Goal: Information Seeking & Learning: Learn about a topic

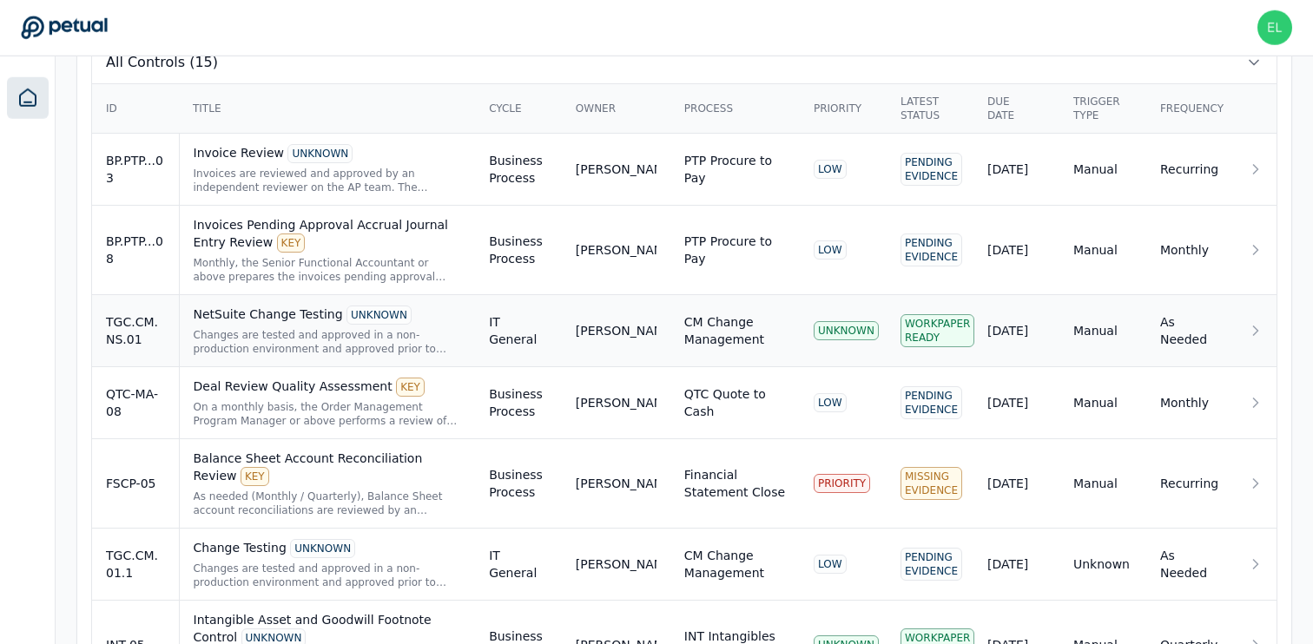
scroll to position [617, 0]
click at [215, 326] on div "NetSuite Change Testing UNKNOWN Changes are tested and approved in a non-produc…" at bounding box center [328, 331] width 268 height 50
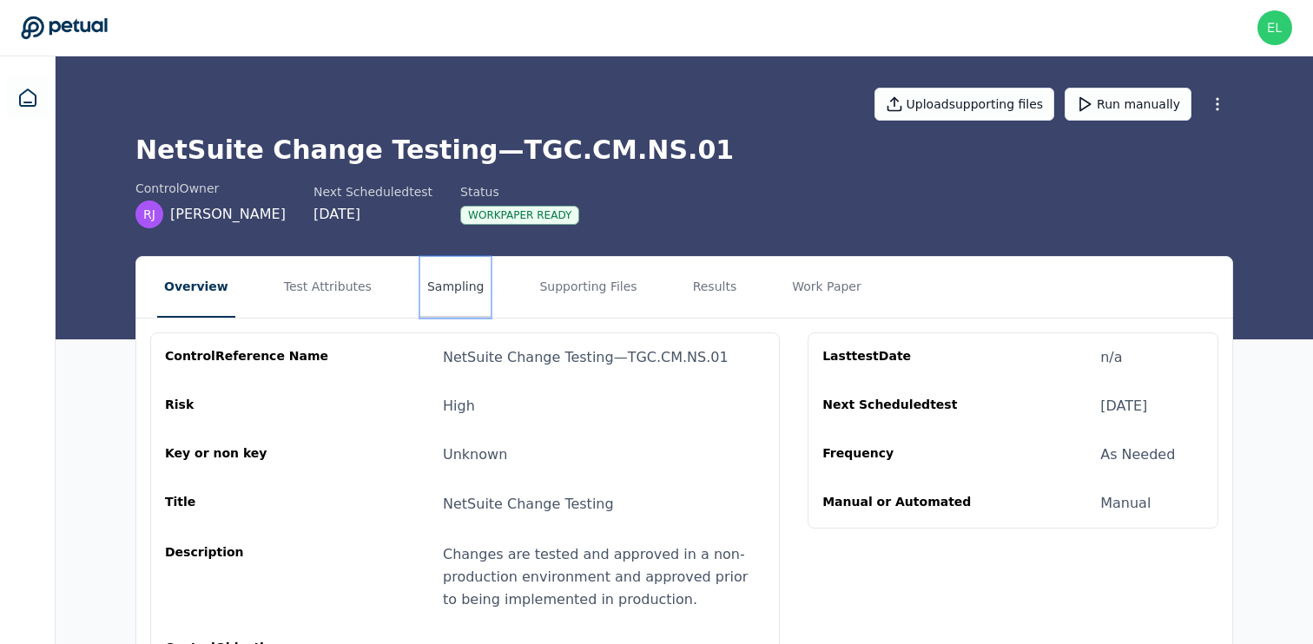
click at [451, 298] on button "Sampling" at bounding box center [455, 287] width 71 height 61
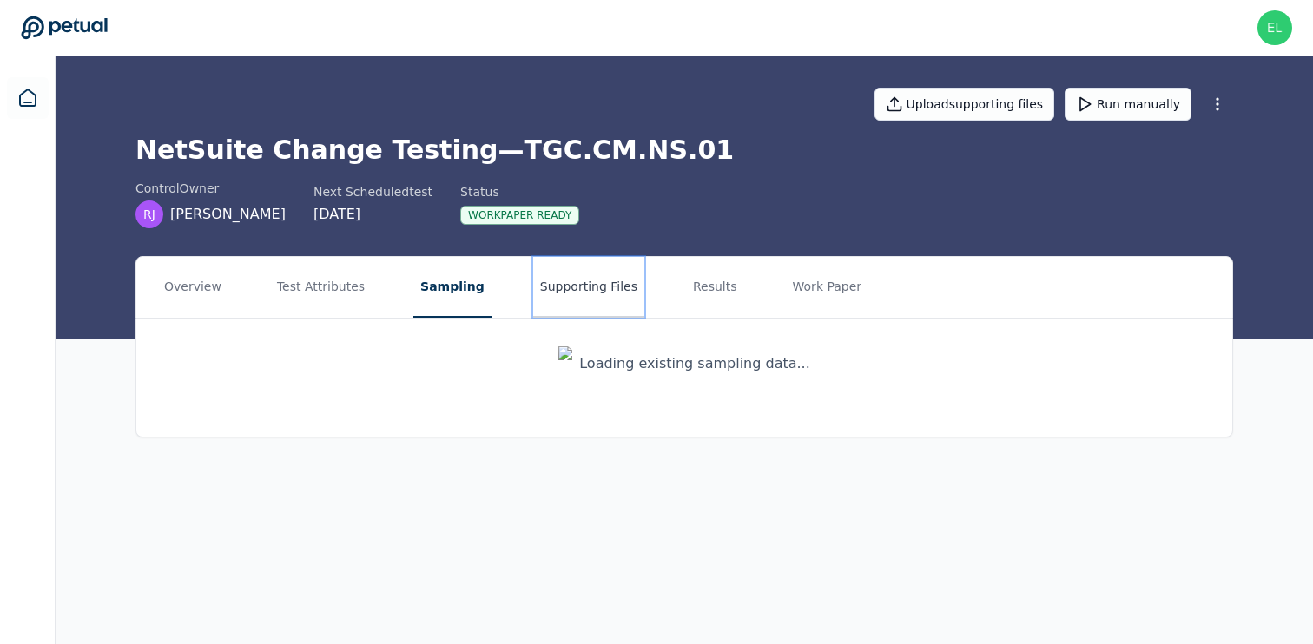
click at [571, 299] on button "Supporting Files" at bounding box center [588, 287] width 111 height 61
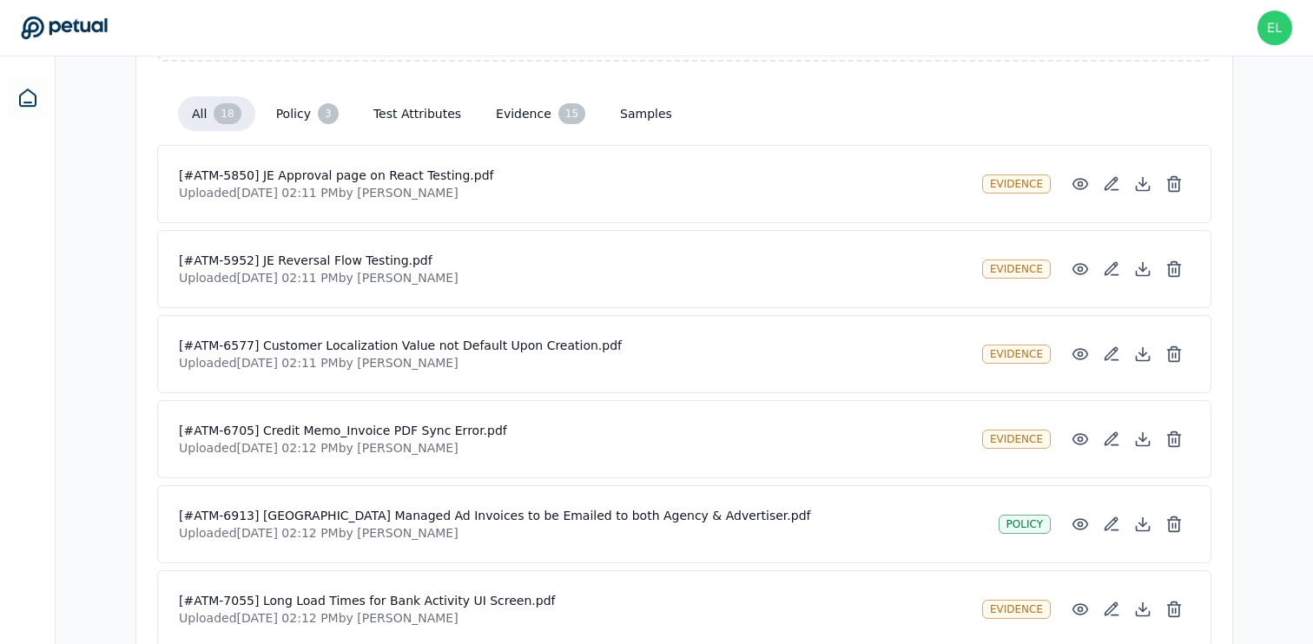
scroll to position [387, 0]
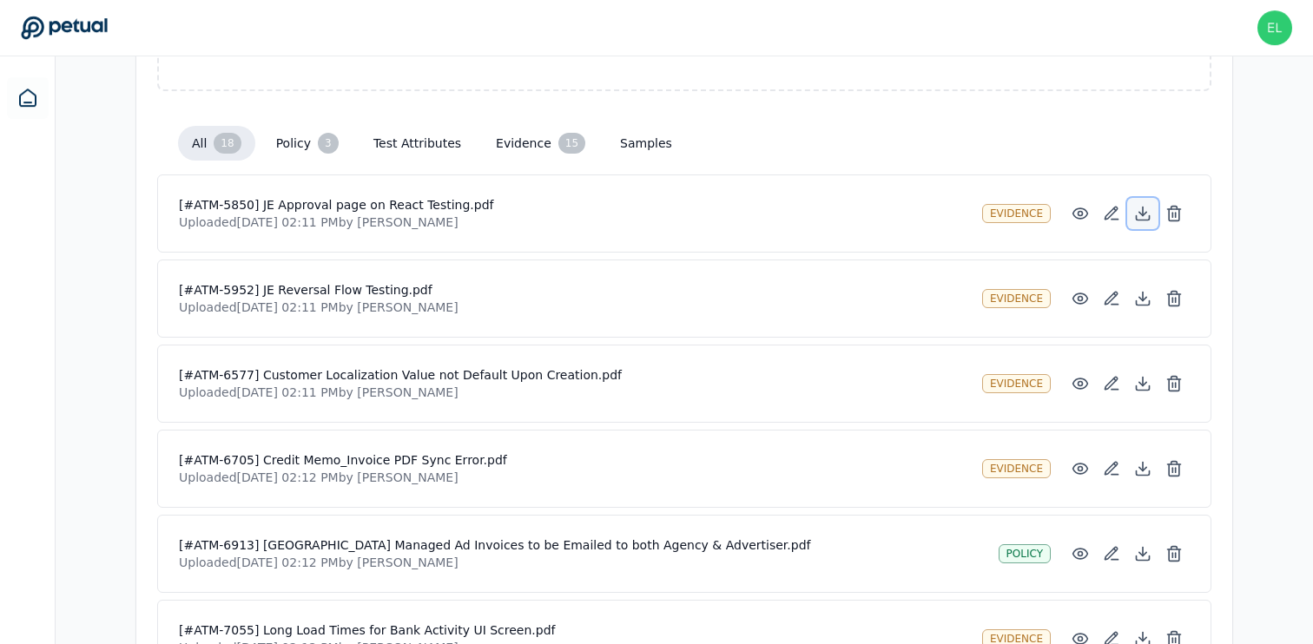
click at [1144, 214] on icon at bounding box center [1142, 213] width 7 height 3
click at [1144, 299] on icon at bounding box center [1142, 298] width 7 height 3
click at [1145, 385] on icon at bounding box center [1142, 383] width 17 height 17
